Goal: Find specific page/section: Find specific page/section

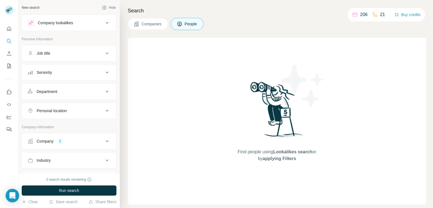
click at [70, 59] on button "Job title" at bounding box center [69, 53] width 94 height 14
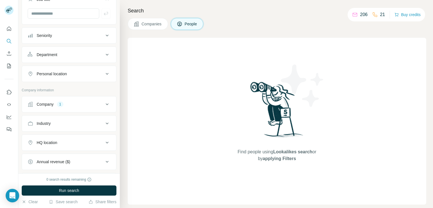
scroll to position [55, 0]
click at [94, 109] on button "Company 1" at bounding box center [69, 104] width 94 height 14
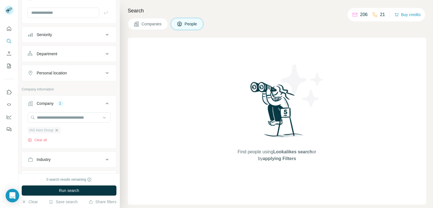
click at [57, 130] on icon "button" at bounding box center [56, 130] width 5 height 5
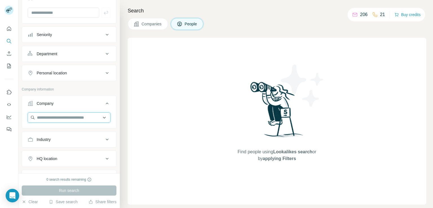
click at [65, 120] on input "text" at bounding box center [69, 117] width 83 height 10
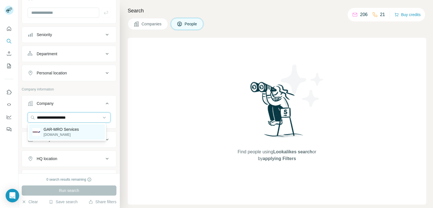
type input "**********"
click at [70, 137] on p "[DOMAIN_NAME]" at bounding box center [61, 134] width 35 height 5
